Goal: Use online tool/utility: Utilize a website feature to perform a specific function

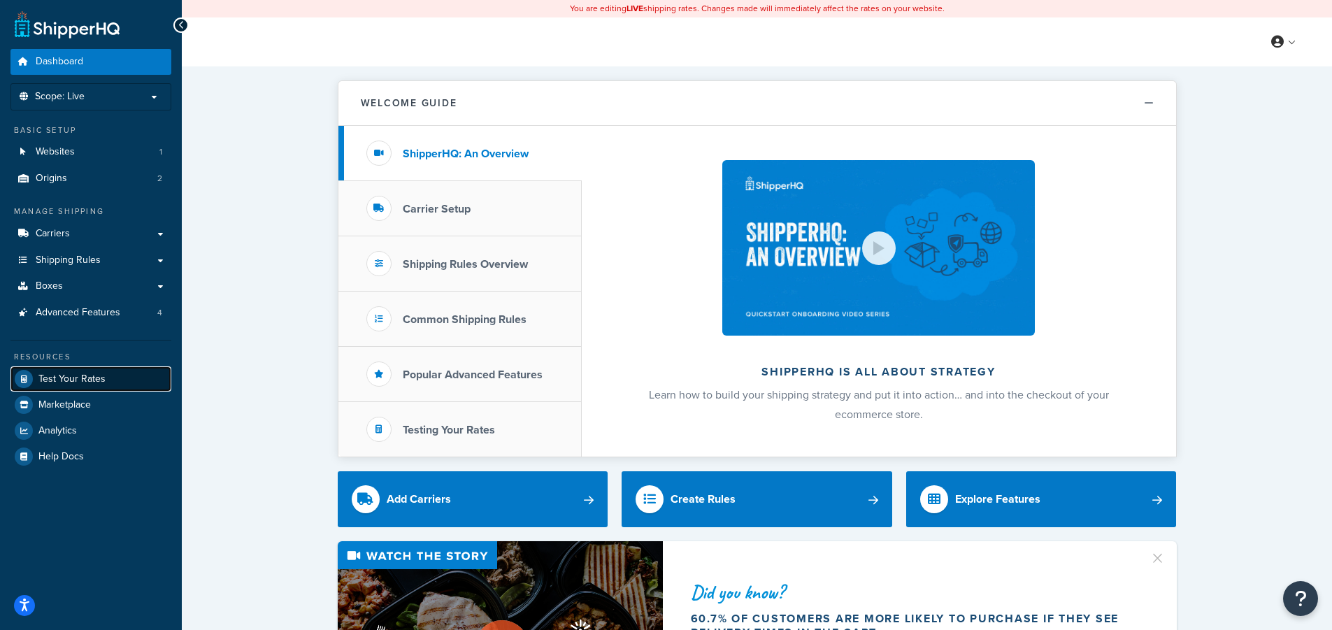
click at [99, 378] on span "Test Your Rates" at bounding box center [71, 379] width 67 height 12
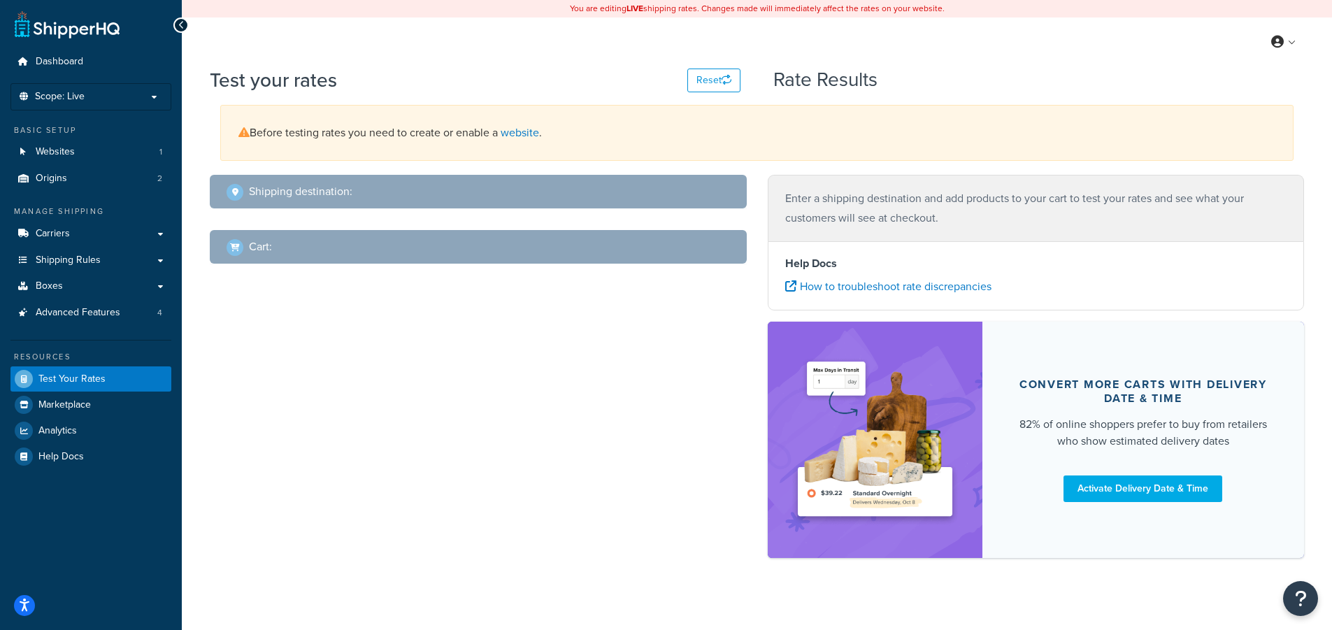
select select "[GEOGRAPHIC_DATA]"
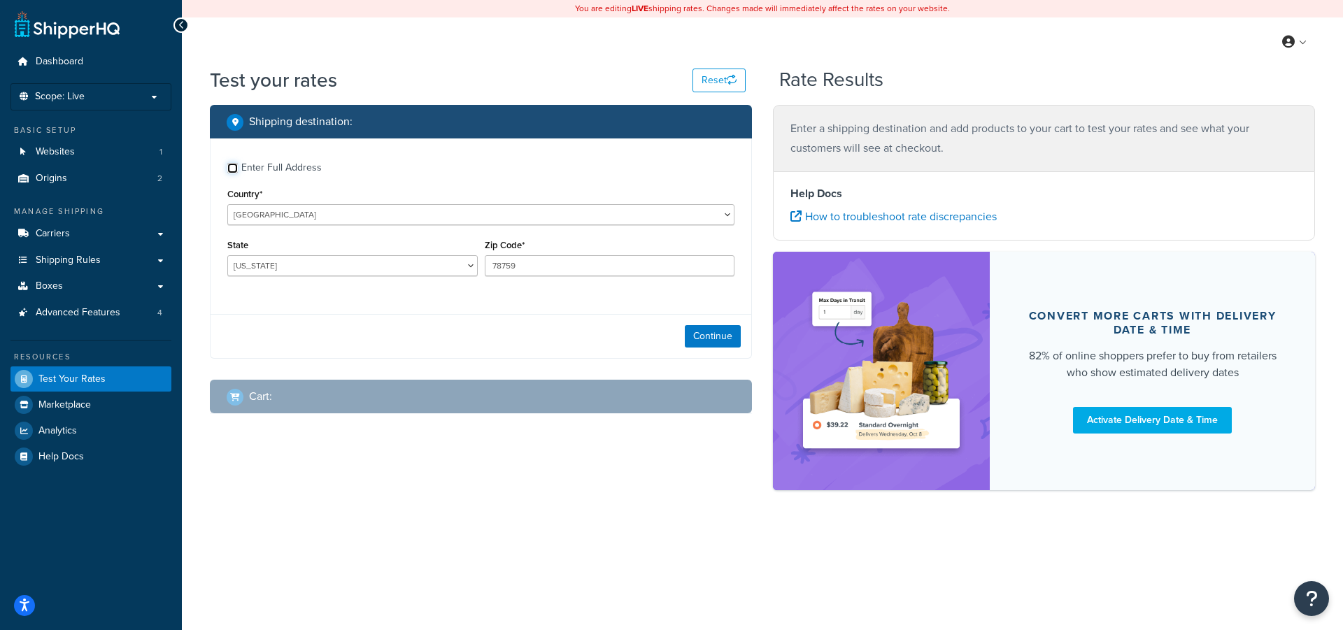
click at [229, 169] on input "Enter Full Address" at bounding box center [232, 168] width 10 height 10
checkbox input "true"
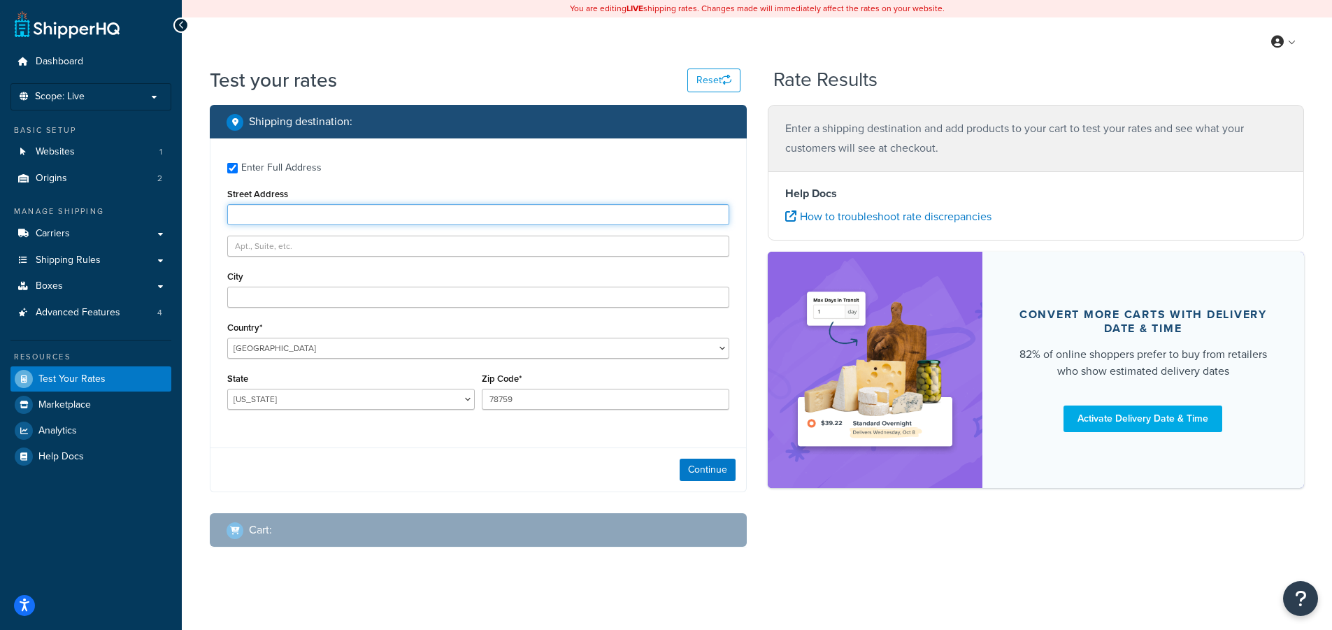
click at [258, 218] on input "Street Address" at bounding box center [478, 214] width 502 height 21
type input "[STREET_ADDRESS]"
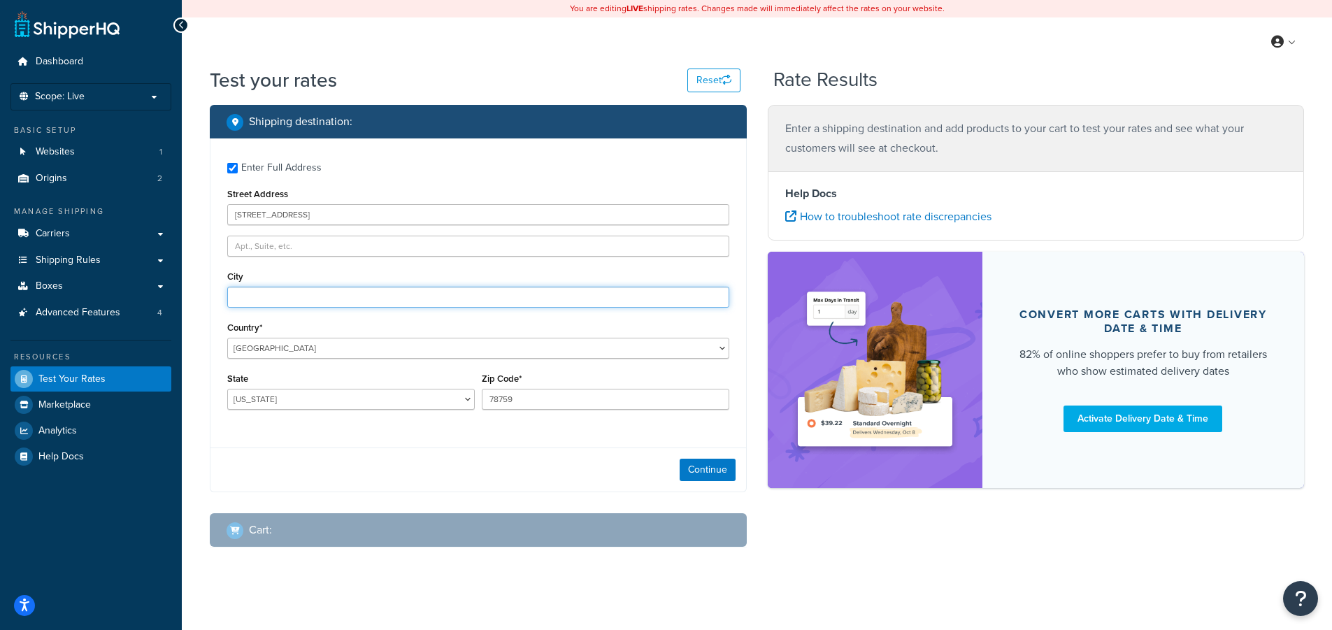
click at [257, 295] on input "City" at bounding box center [478, 297] width 502 height 21
type input "[GEOGRAPHIC_DATA]"
click at [468, 397] on select "[US_STATE] [US_STATE] [US_STATE] [US_STATE] [US_STATE] Armed Forces Americas Ar…" at bounding box center [351, 399] width 248 height 21
select select "NC"
click at [227, 389] on select "[US_STATE] [US_STATE] [US_STATE] [US_STATE] [US_STATE] Armed Forces Americas Ar…" at bounding box center [351, 399] width 248 height 21
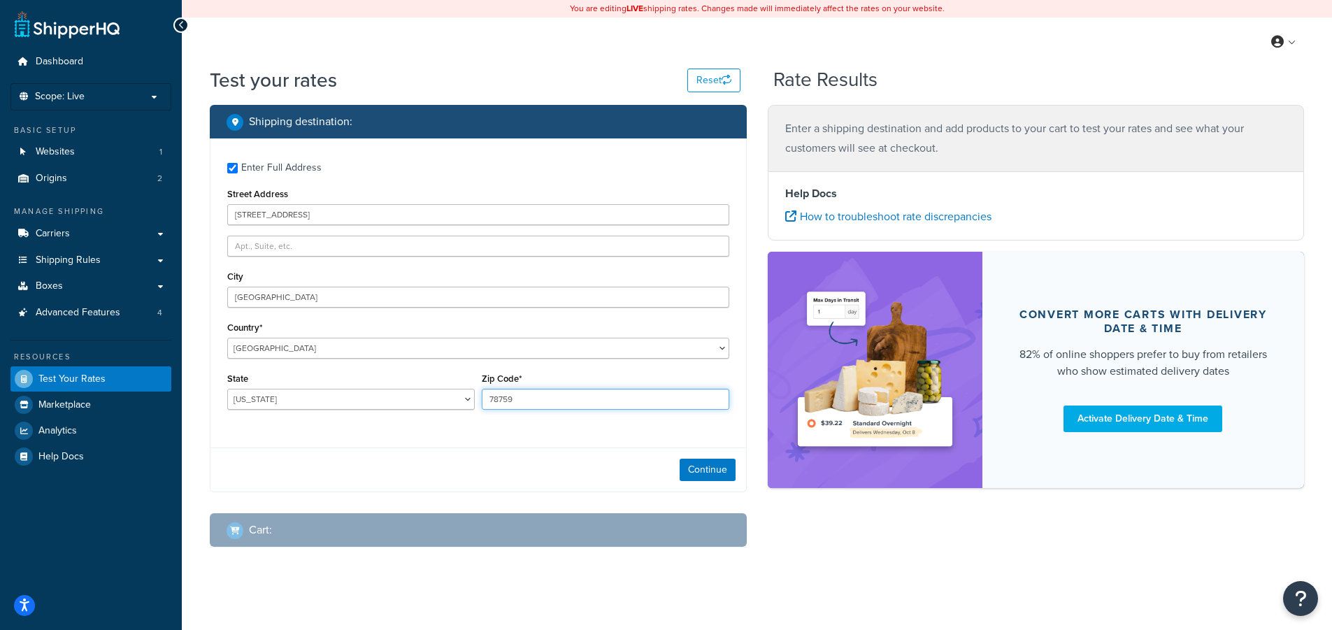
drag, startPoint x: 531, startPoint y: 403, endPoint x: 472, endPoint y: 398, distance: 59.0
click at [472, 398] on div "State [US_STATE] [US_STATE] [US_STATE] [US_STATE] [US_STATE] Armed Forces Ameri…" at bounding box center [478, 394] width 509 height 51
type input "28117"
click at [717, 466] on button "Continue" at bounding box center [708, 470] width 56 height 22
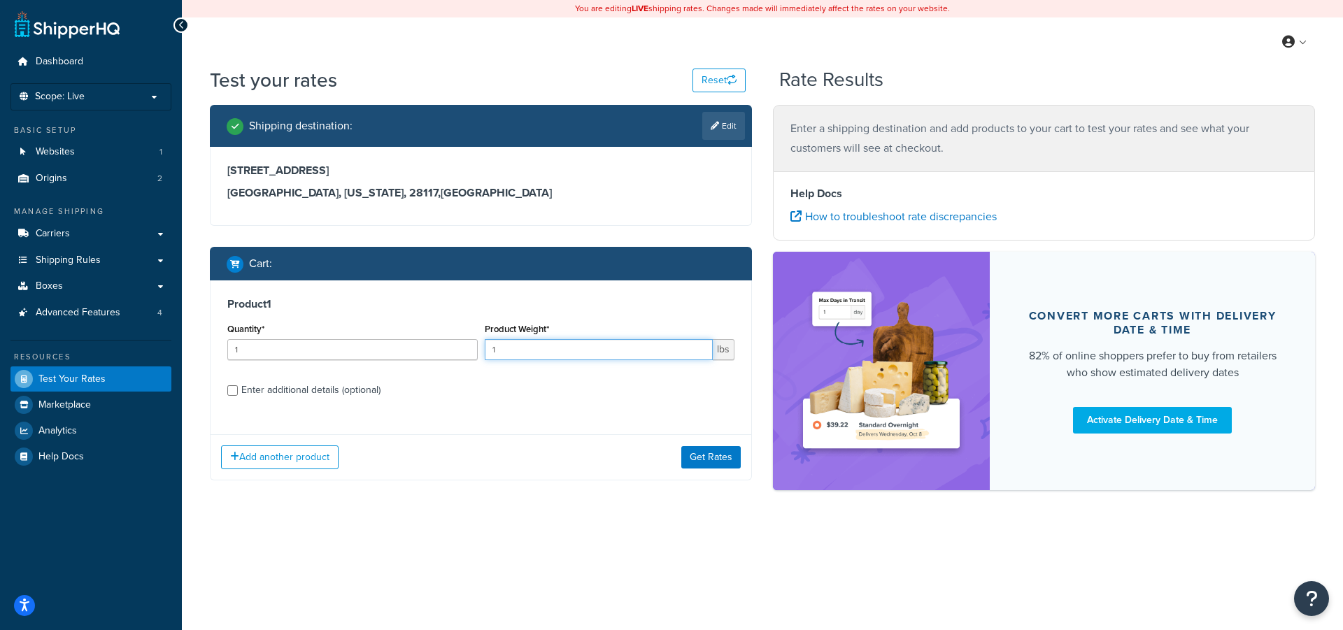
drag, startPoint x: 514, startPoint y: 347, endPoint x: 468, endPoint y: 350, distance: 46.3
click at [468, 350] on div "Quantity* 1 Product Weight* 1 lbs" at bounding box center [481, 345] width 514 height 51
type input "46"
click at [229, 392] on input "Enter additional details (optional)" at bounding box center [232, 390] width 10 height 10
checkbox input "true"
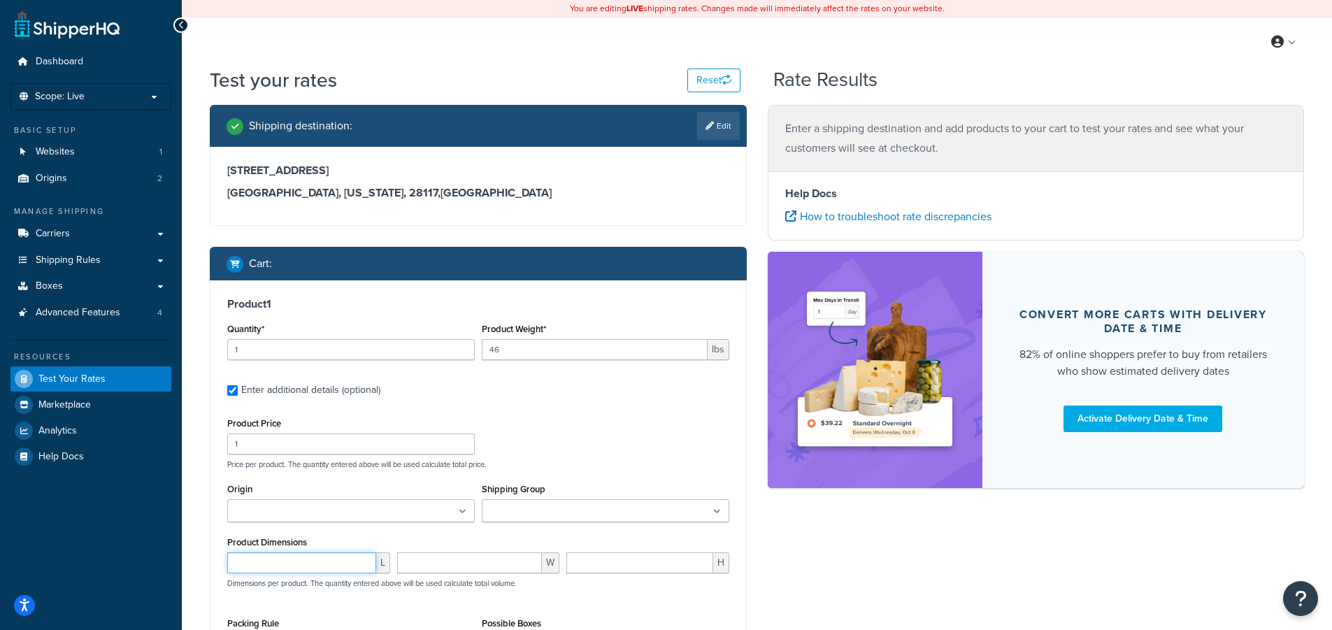
click at [248, 562] on input "number" at bounding box center [301, 563] width 149 height 21
type input "15"
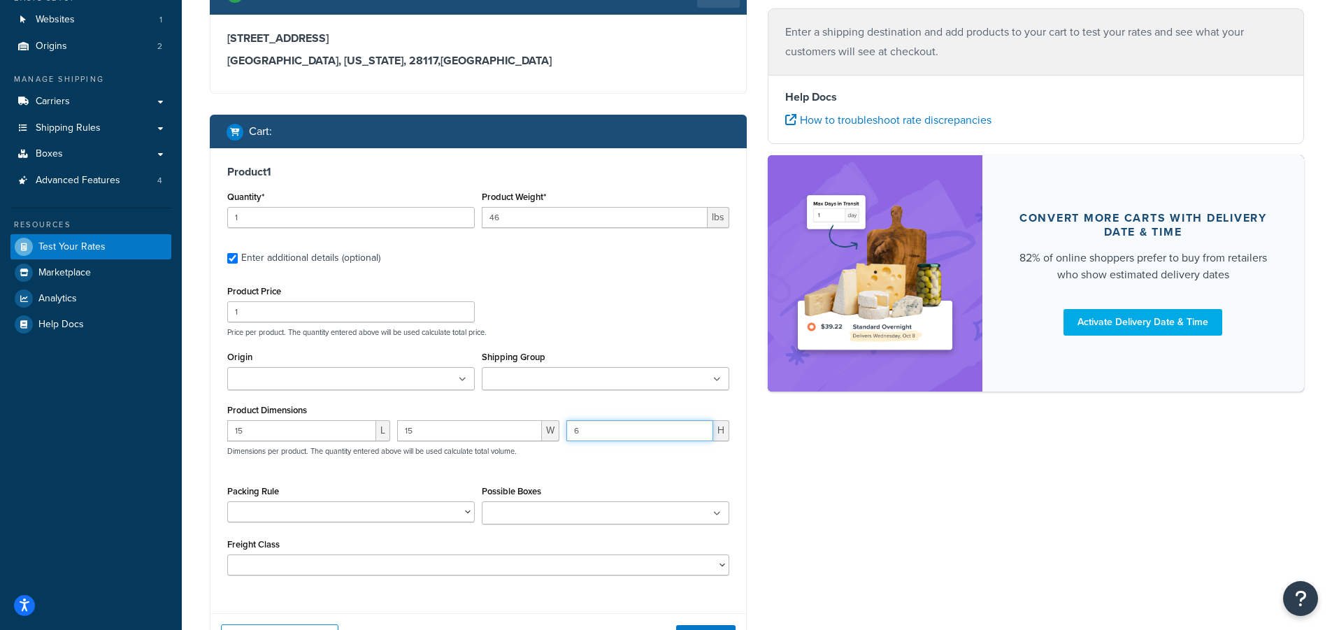
scroll to position [140, 0]
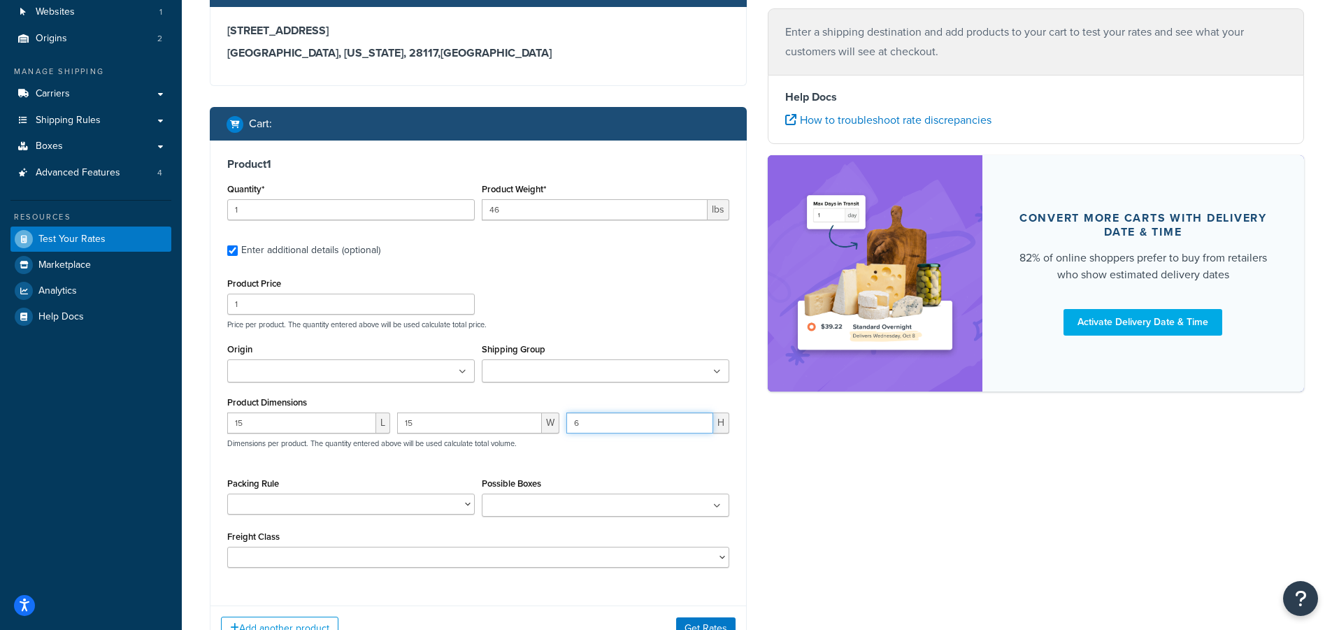
type input "6"
click at [468, 499] on select "1000-RENK1 1000-RENK1-72 1000-RENK2 200-14NV 200-36NV 200-36NV-A-K1 202-36 202-…" at bounding box center [351, 504] width 248 height 21
select select "22335"
click at [227, 494] on select "1000-RENK1 1000-RENK1-72 1000-RENK2 200-14NV 200-36NV 200-36NV-A-K1 202-36 202-…" at bounding box center [351, 504] width 248 height 21
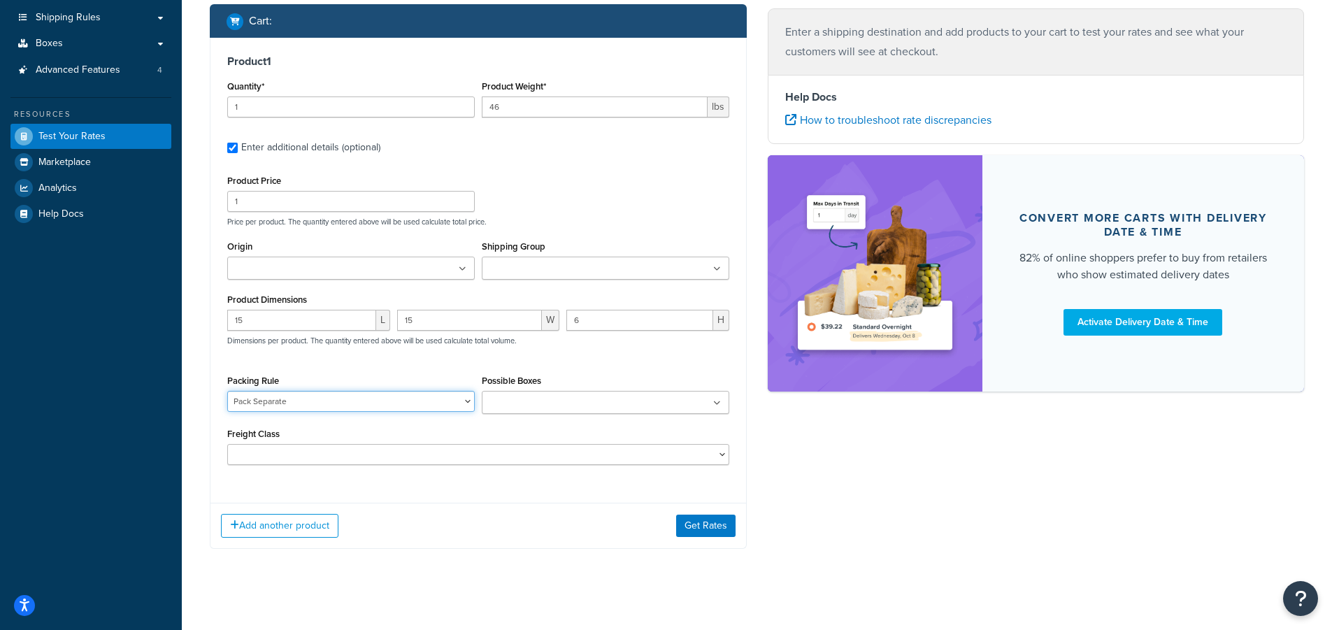
scroll to position [252, 0]
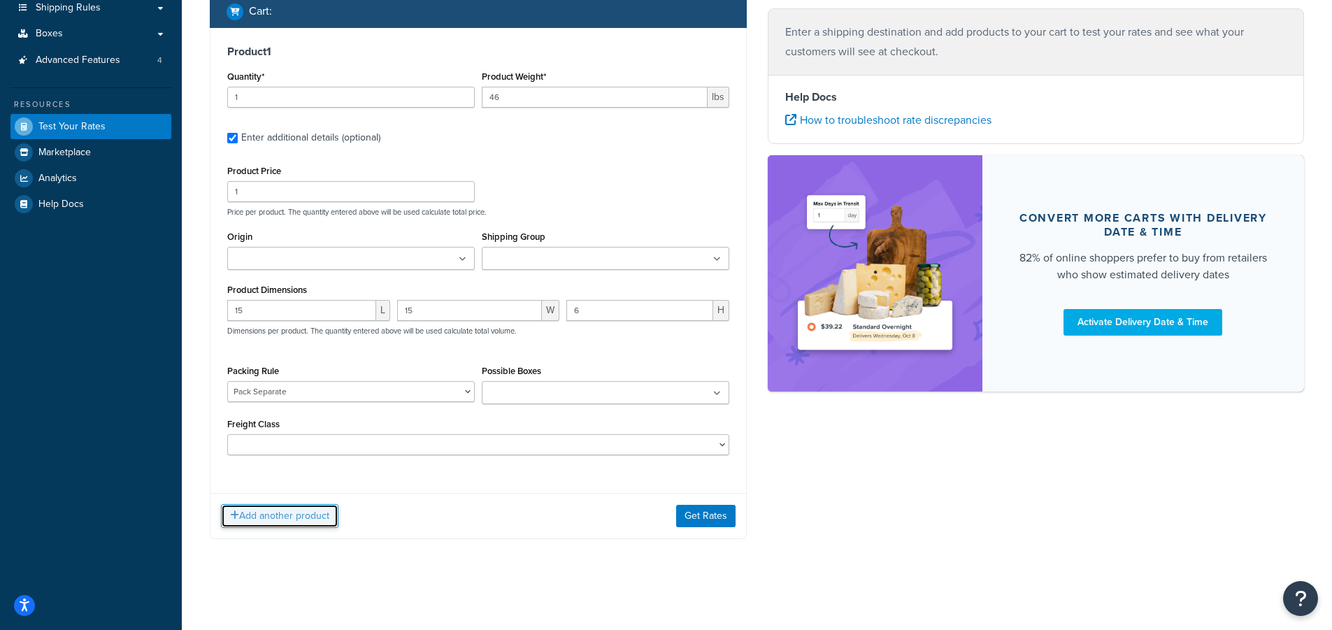
click at [289, 519] on button "Add another product" at bounding box center [279, 516] width 117 height 24
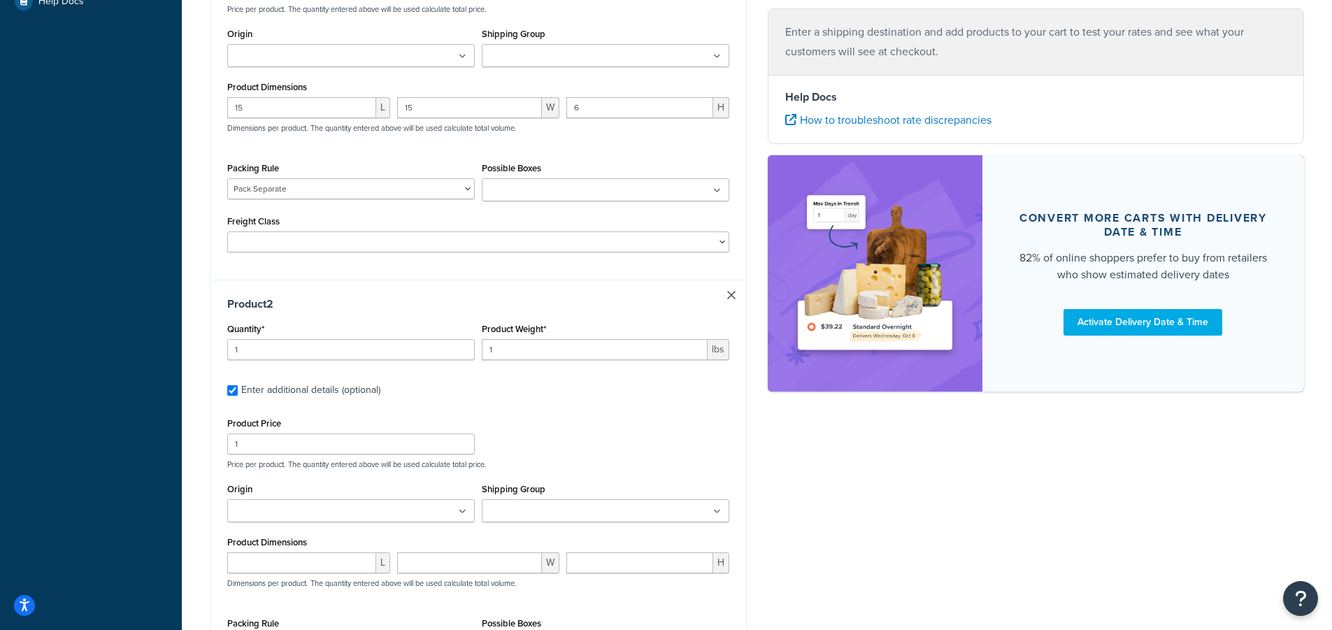
scroll to position [462, 0]
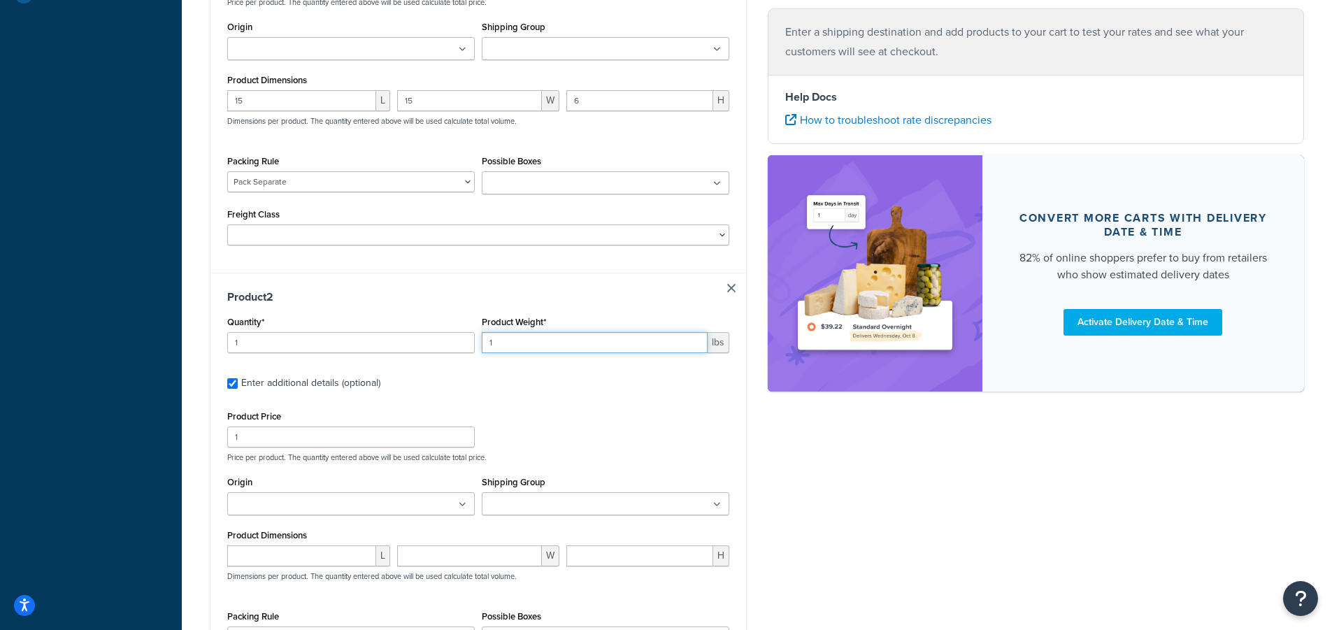
drag, startPoint x: 502, startPoint y: 347, endPoint x: 469, endPoint y: 350, distance: 33.7
click at [469, 350] on div "Quantity* 1 Product Weight* 1 lbs" at bounding box center [478, 338] width 509 height 51
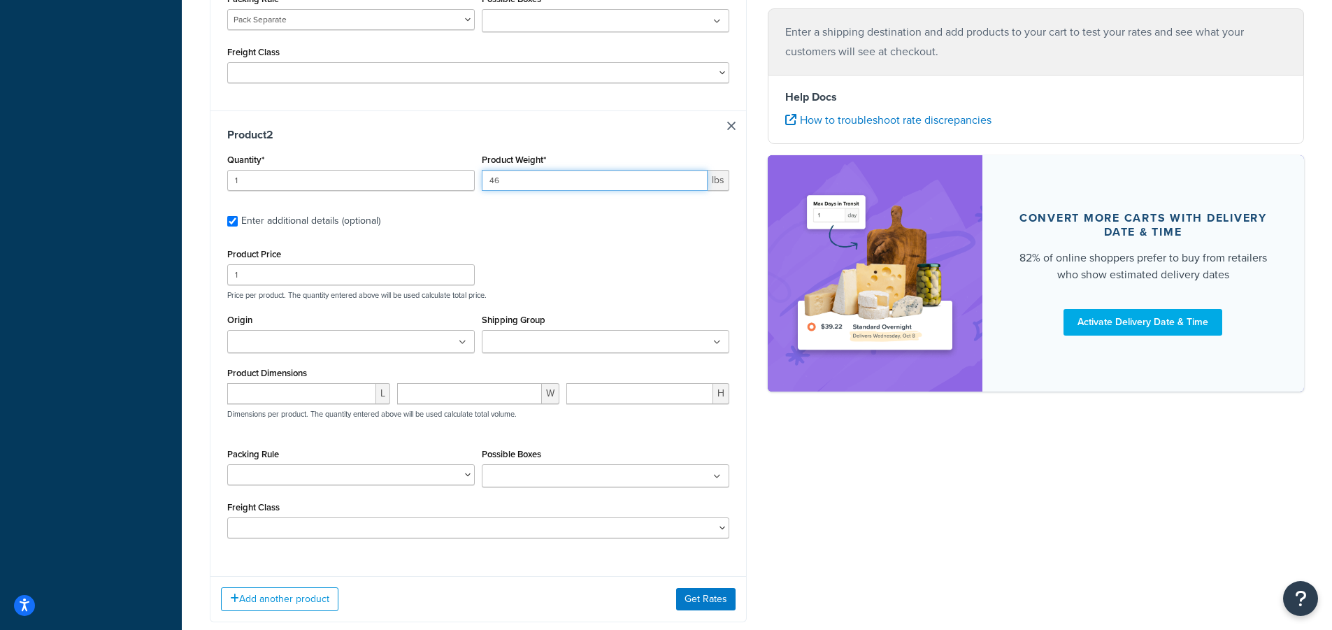
scroll to position [672, 0]
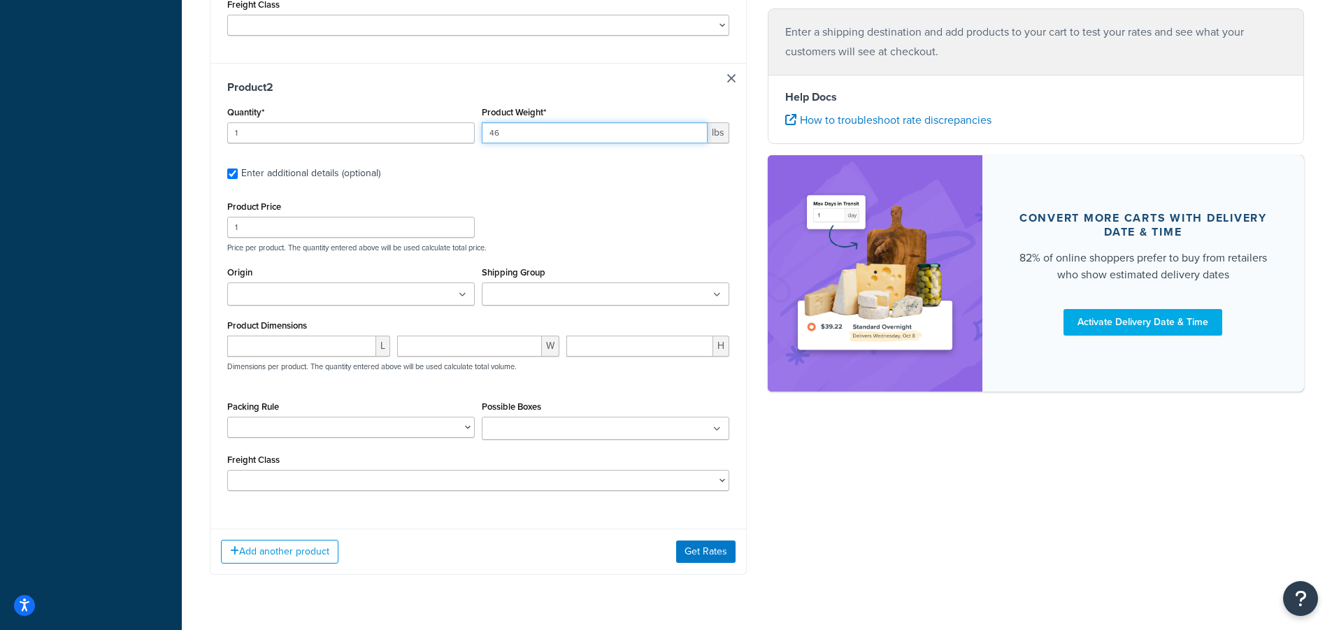
type input "46"
click at [234, 349] on input "number" at bounding box center [301, 346] width 149 height 21
type input "15"
type input "6"
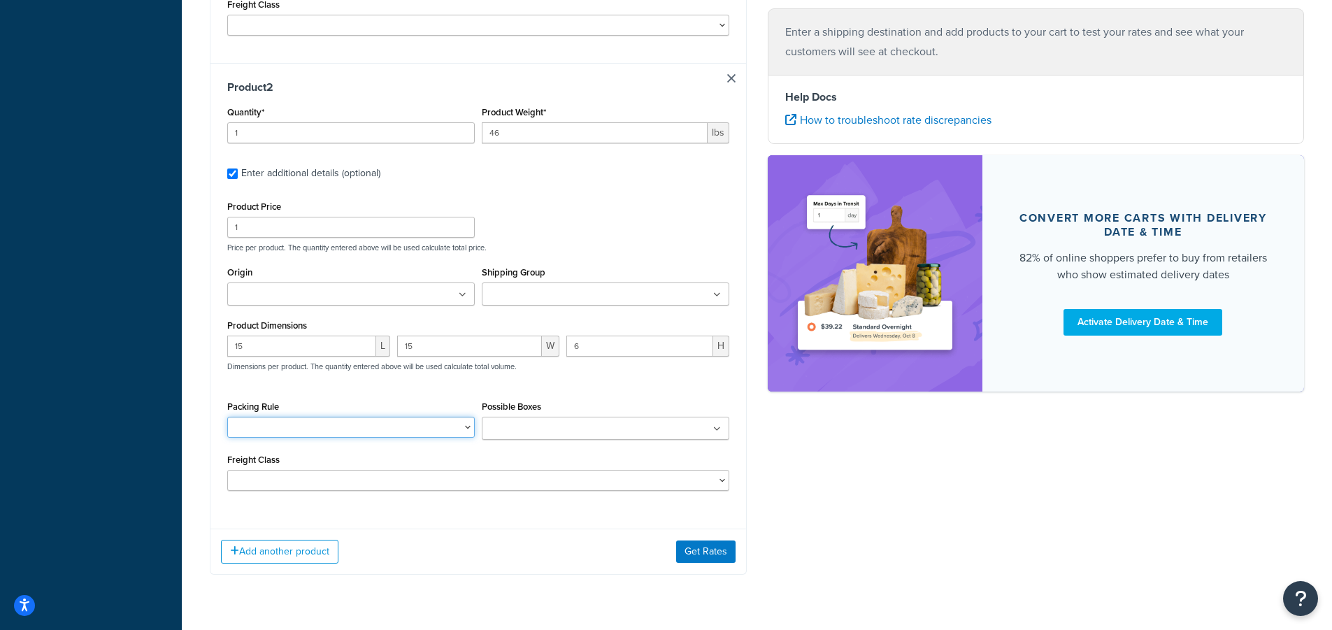
click at [468, 426] on select "1000-RENK1 1000-RENK1-72 1000-RENK2 200-14NV 200-36NV 200-36NV-A-K1 202-36 202-…" at bounding box center [351, 427] width 248 height 21
select select "22335"
click at [227, 417] on select "1000-RENK1 1000-RENK1-72 1000-RENK2 200-14NV 200-36NV 200-36NV-A-K1 202-36 202-…" at bounding box center [351, 427] width 248 height 21
click at [271, 555] on button "Add another product" at bounding box center [279, 552] width 117 height 24
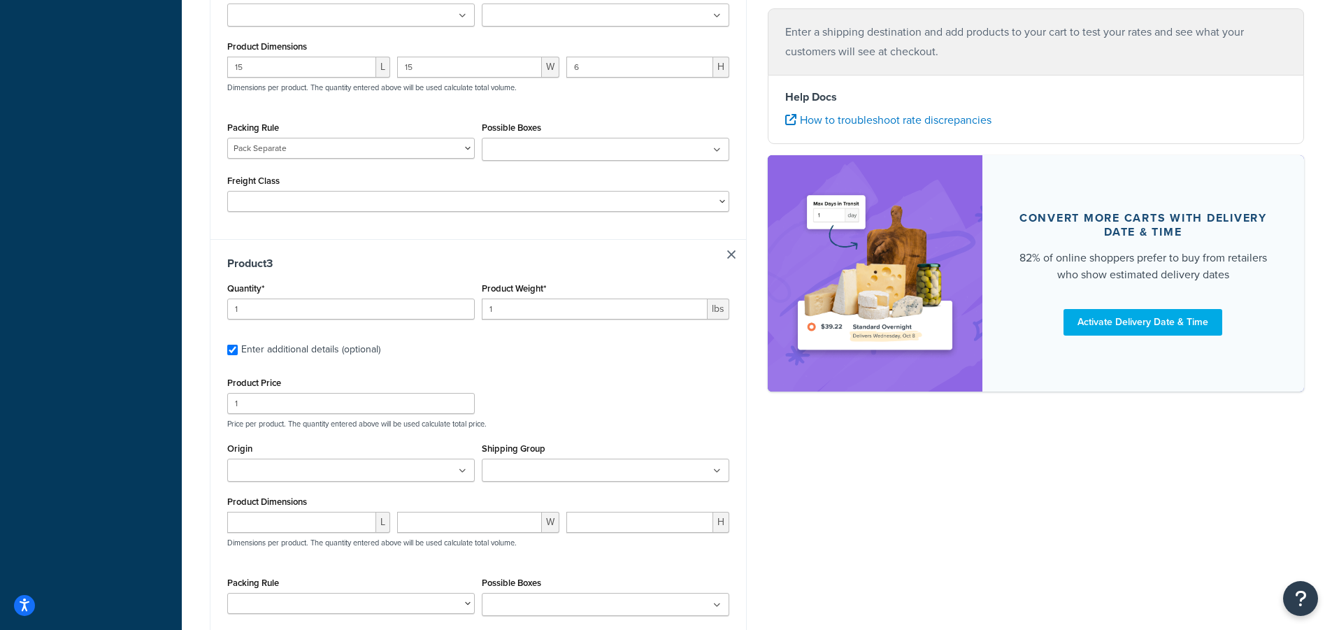
scroll to position [952, 0]
drag, startPoint x: 501, startPoint y: 311, endPoint x: 460, endPoint y: 315, distance: 40.7
click at [460, 315] on div "Quantity* 1 Product Weight* 1 lbs" at bounding box center [478, 303] width 509 height 51
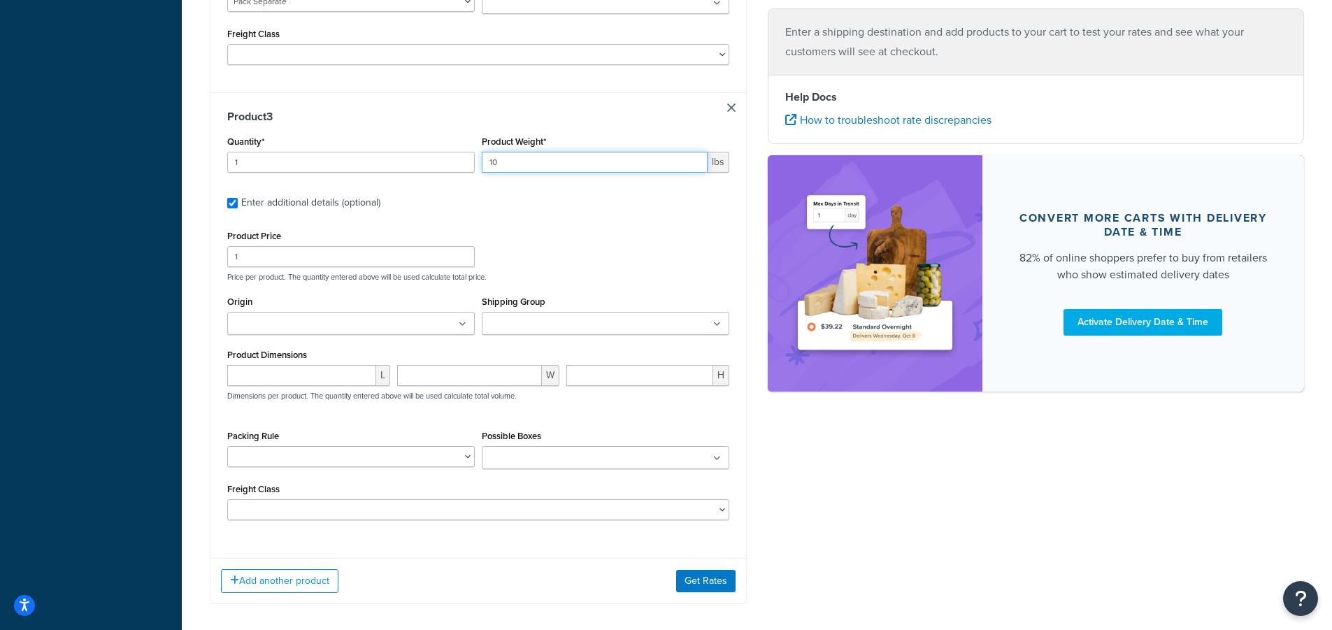
scroll to position [1162, 0]
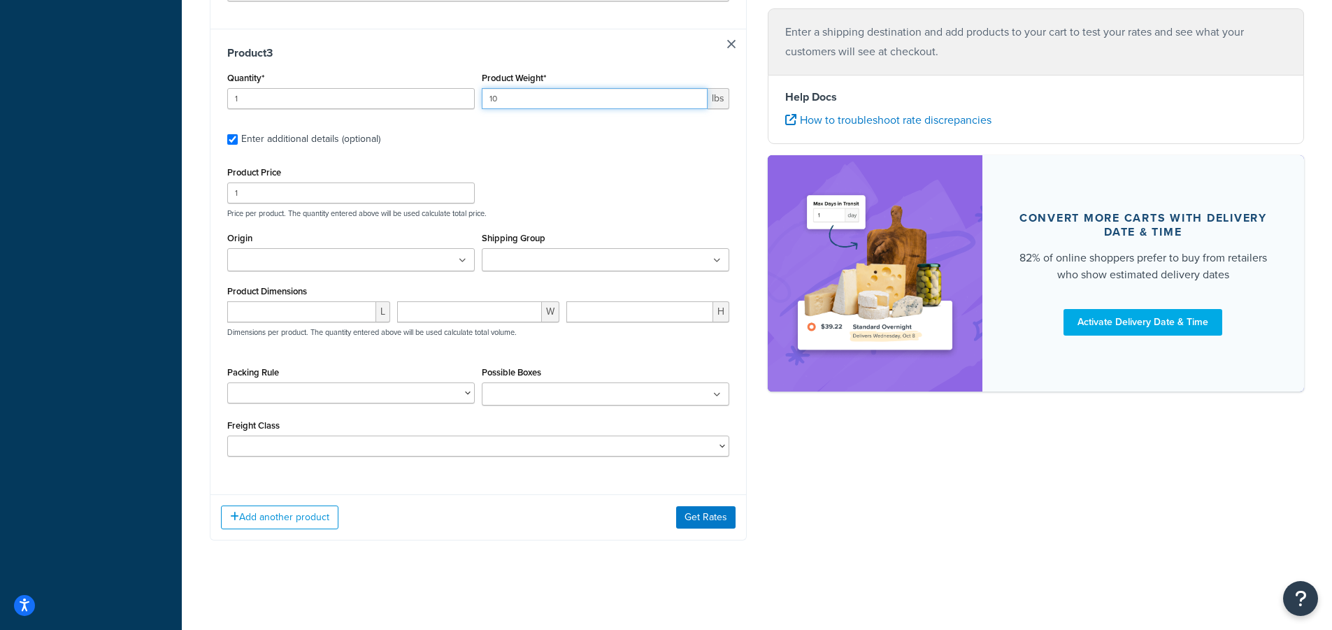
type input "10"
click at [301, 314] on input "number" at bounding box center [301, 311] width 149 height 21
type input "12"
type input "6"
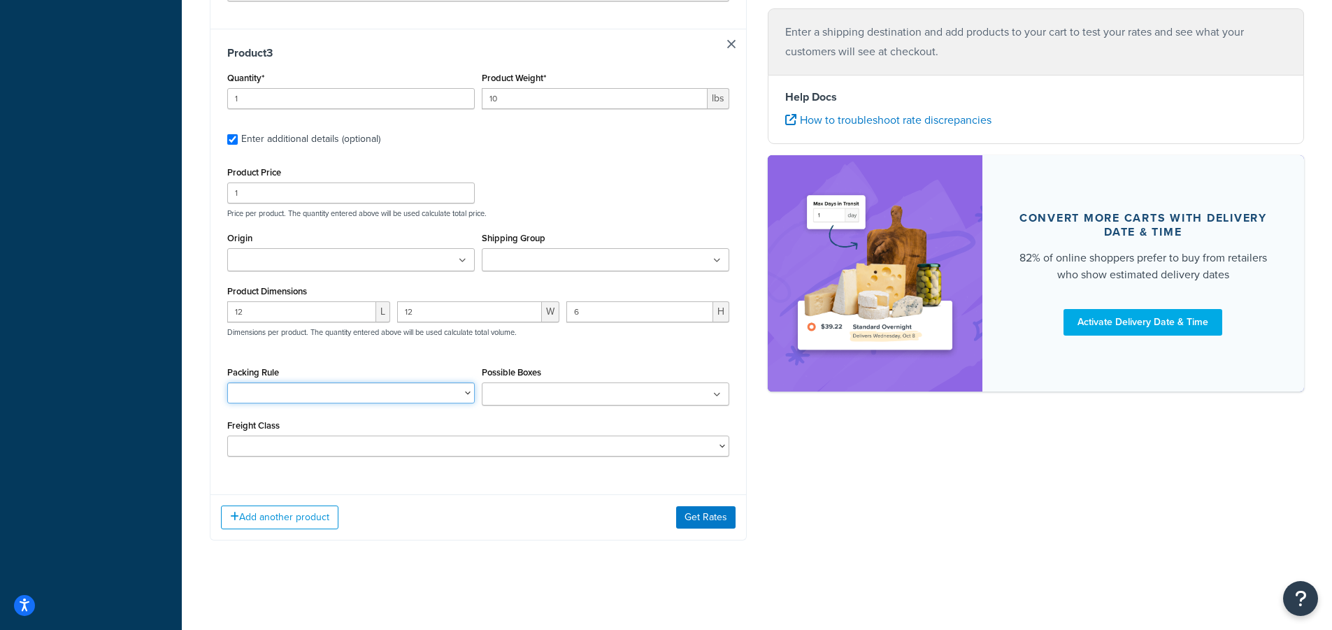
click at [466, 395] on select "1000-RENK1 1000-RENK1-72 1000-RENK2 200-14NV 200-36NV 200-36NV-A-K1 202-36 202-…" at bounding box center [351, 393] width 248 height 21
select select "22335"
click at [227, 383] on select "1000-RENK1 1000-RENK1-72 1000-RENK2 200-14NV 200-36NV 200-36NV-A-K1 202-36 202-…" at bounding box center [351, 393] width 248 height 21
click at [713, 518] on button "Get Rates" at bounding box center [705, 517] width 59 height 22
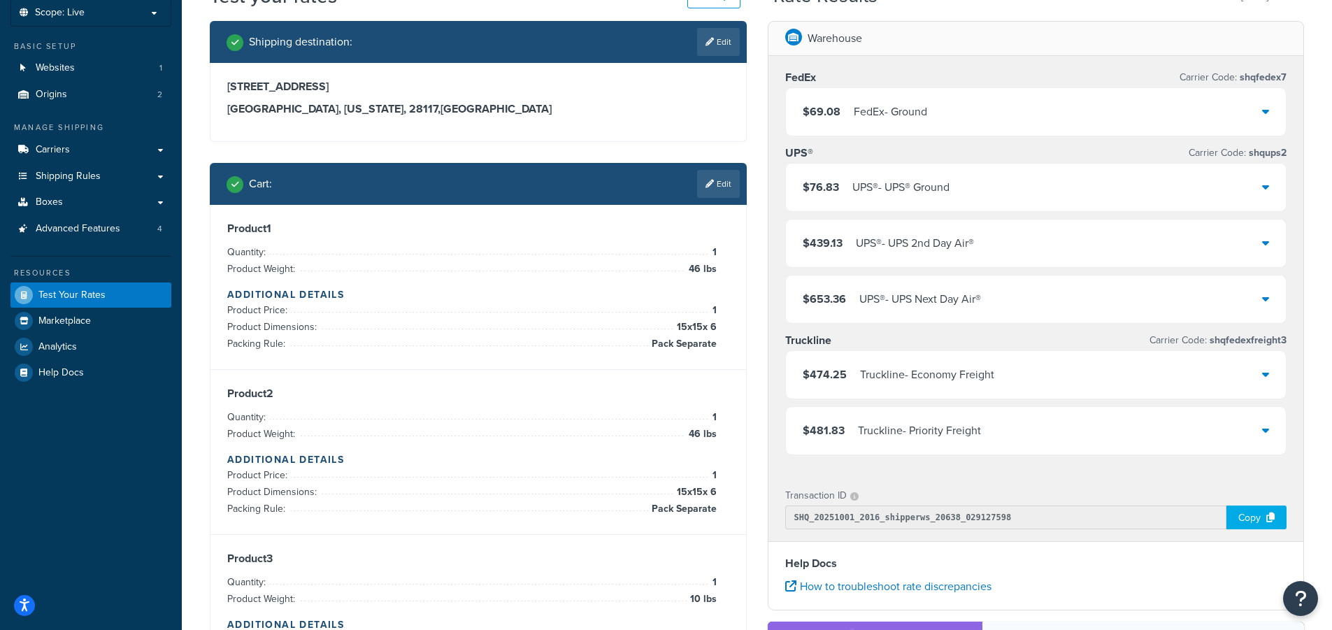
scroll to position [46, 0]
